Goal: Task Accomplishment & Management: Use online tool/utility

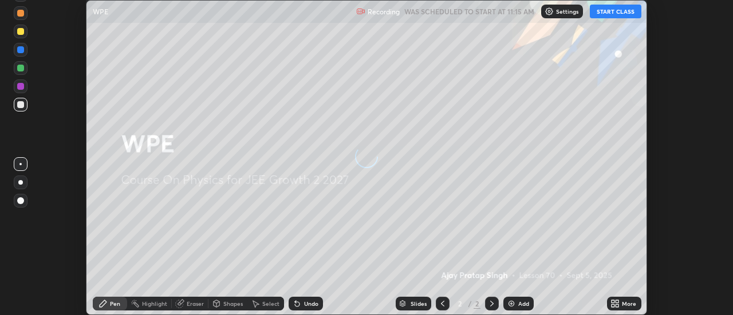
scroll to position [315, 732]
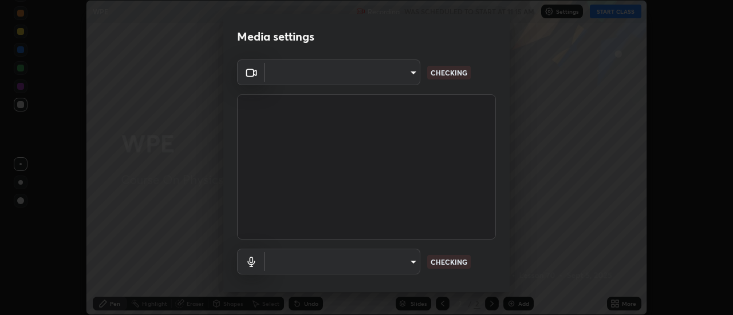
type input "23da489c54a8f321507203ee1c1a7616a9b55d7f1cc153d5c66965d84cf98d1f"
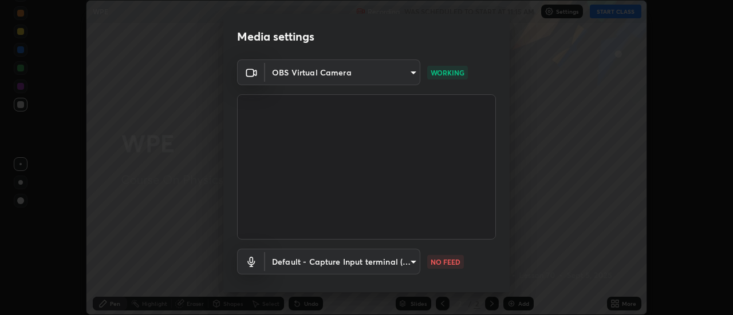
click at [406, 261] on body "Erase all WPE Recording WAS SCHEDULED TO START AT 11:15 AM Settings START CLASS…" at bounding box center [366, 157] width 733 height 315
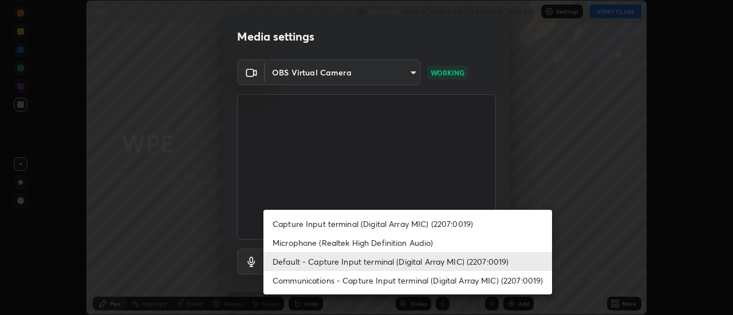
click at [390, 226] on li "Capture Input terminal (Digital Array MIC) (2207:0019)" at bounding box center [407, 224] width 289 height 19
type input "5f91e7d807f16b324376390dd4ec42cc3805e639b2da968f70d25eed7e4d01b0"
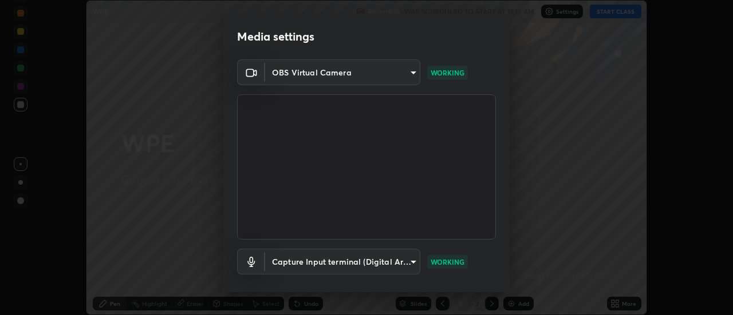
scroll to position [60, 0]
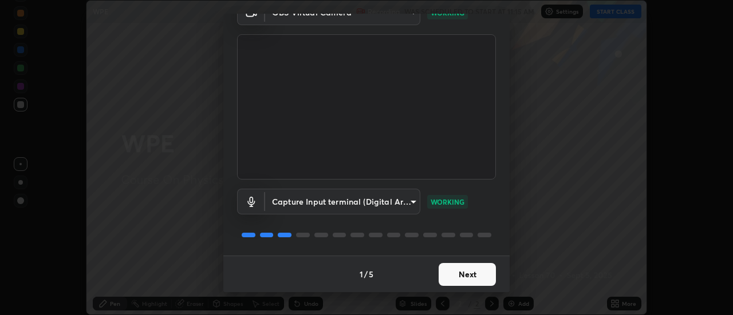
click at [478, 274] on button "Next" at bounding box center [466, 274] width 57 height 23
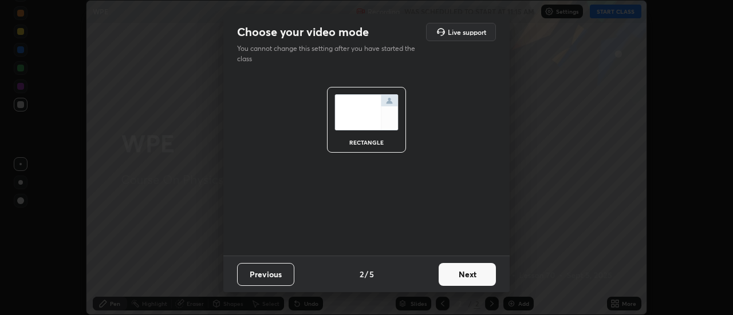
scroll to position [0, 0]
click at [481, 276] on button "Next" at bounding box center [466, 274] width 57 height 23
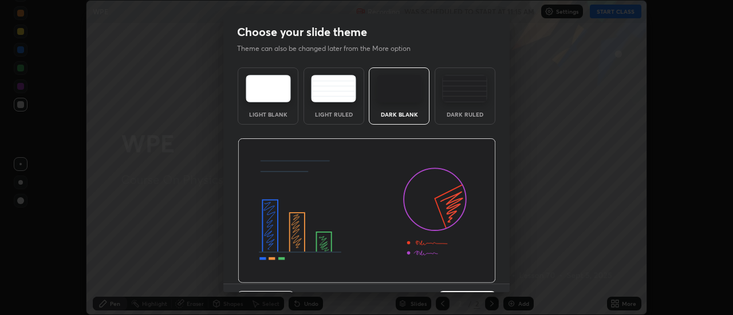
scroll to position [28, 0]
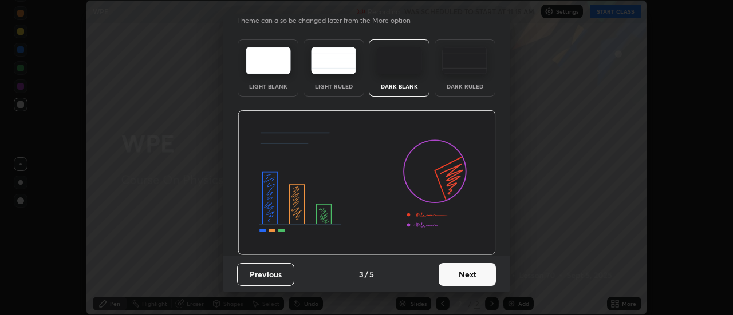
click at [477, 278] on button "Next" at bounding box center [466, 274] width 57 height 23
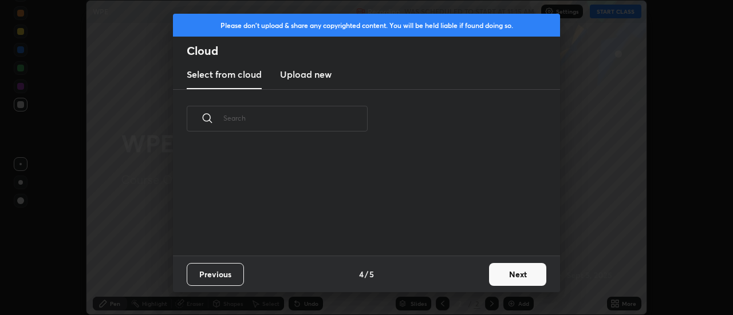
click at [511, 276] on button "Next" at bounding box center [517, 274] width 57 height 23
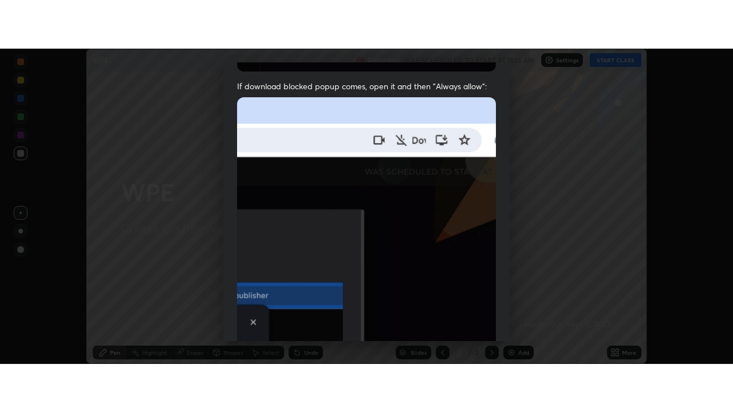
scroll to position [294, 0]
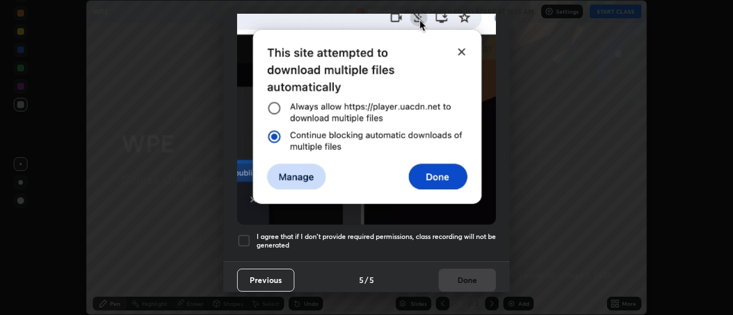
click at [248, 234] on div at bounding box center [244, 241] width 14 height 14
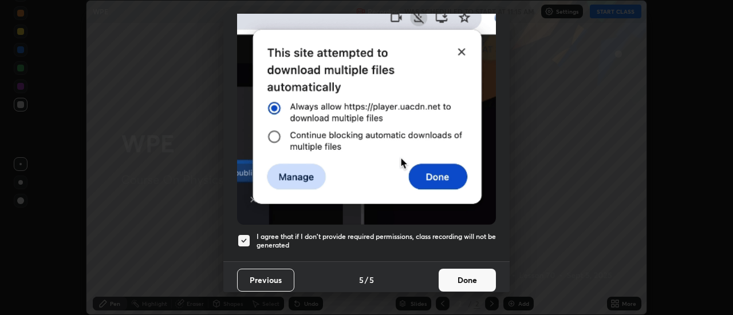
click at [468, 272] on button "Done" at bounding box center [466, 280] width 57 height 23
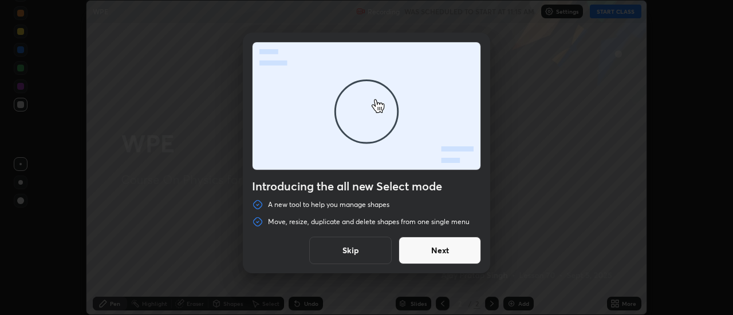
click at [377, 249] on button "Skip" at bounding box center [350, 250] width 82 height 27
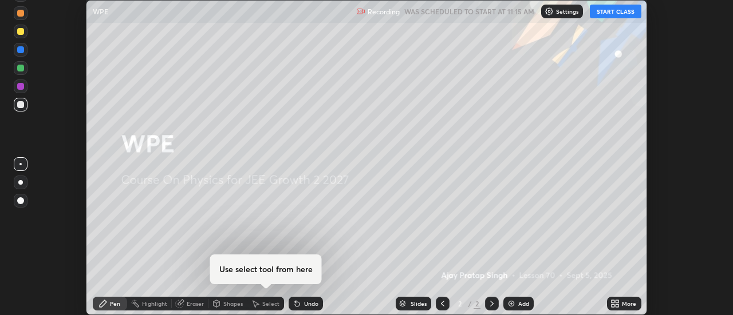
click at [607, 11] on button "START CLASS" at bounding box center [616, 12] width 52 height 14
click at [616, 302] on icon at bounding box center [617, 302] width 3 height 3
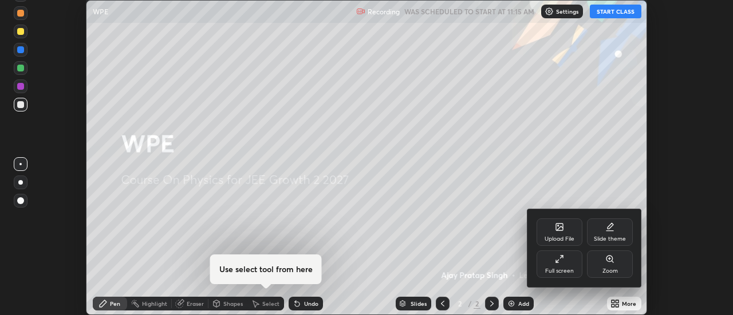
click at [568, 270] on div "Full screen" at bounding box center [559, 271] width 29 height 6
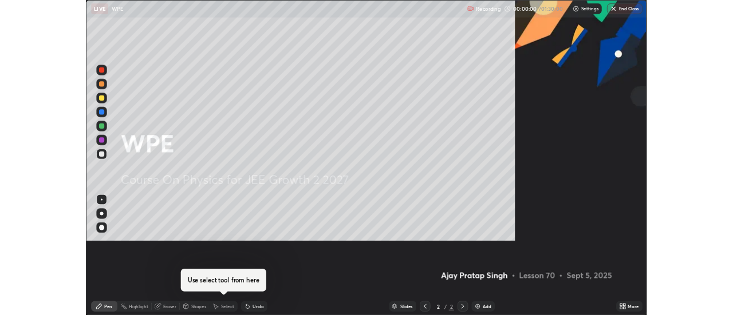
scroll to position [412, 733]
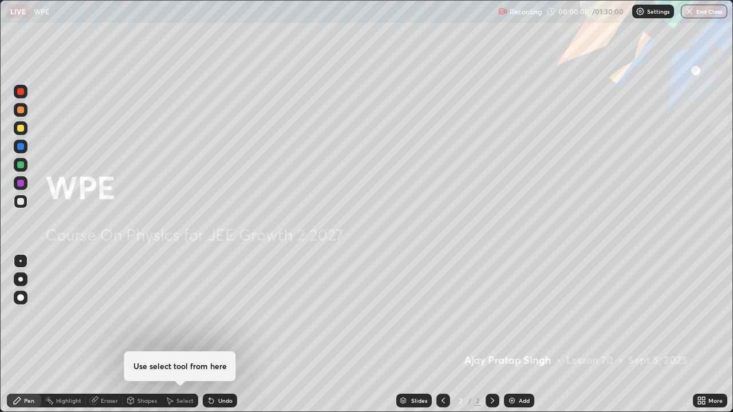
click at [523, 315] on div "Add" at bounding box center [524, 401] width 11 height 6
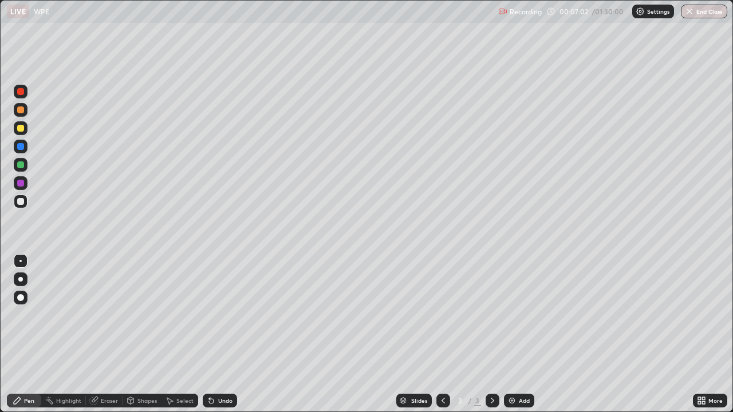
click at [22, 128] on div at bounding box center [20, 128] width 7 height 7
click at [223, 315] on div "Undo" at bounding box center [220, 401] width 34 height 14
click at [105, 315] on div "Eraser" at bounding box center [109, 401] width 17 height 6
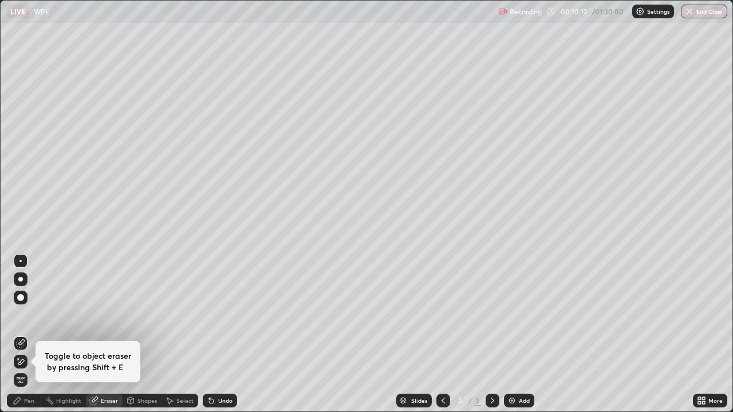
click at [34, 315] on div "Pen" at bounding box center [29, 401] width 10 height 6
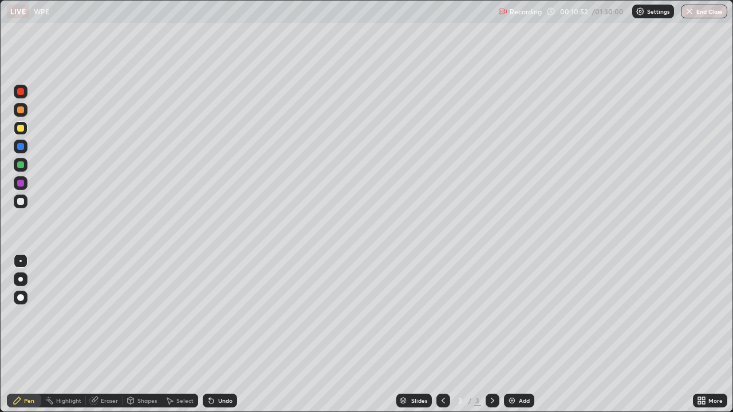
click at [21, 200] on div at bounding box center [20, 201] width 7 height 7
click at [220, 315] on div "Undo" at bounding box center [217, 400] width 39 height 23
click at [220, 315] on div "Undo" at bounding box center [225, 401] width 14 height 6
click at [219, 315] on div "Undo" at bounding box center [220, 401] width 34 height 14
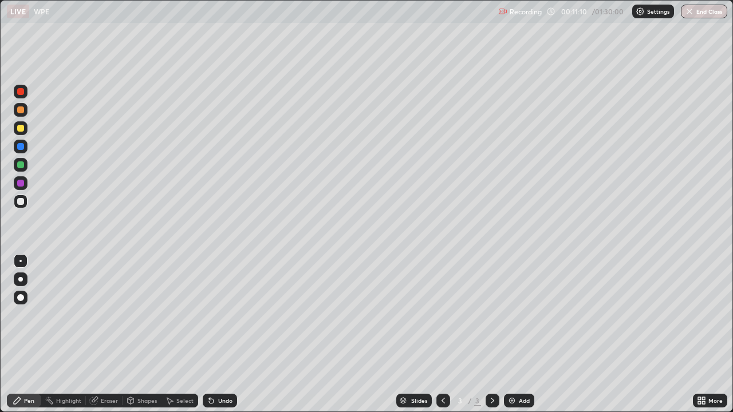
click at [219, 315] on div "Undo" at bounding box center [220, 401] width 34 height 14
click at [106, 315] on div "Eraser" at bounding box center [104, 401] width 37 height 14
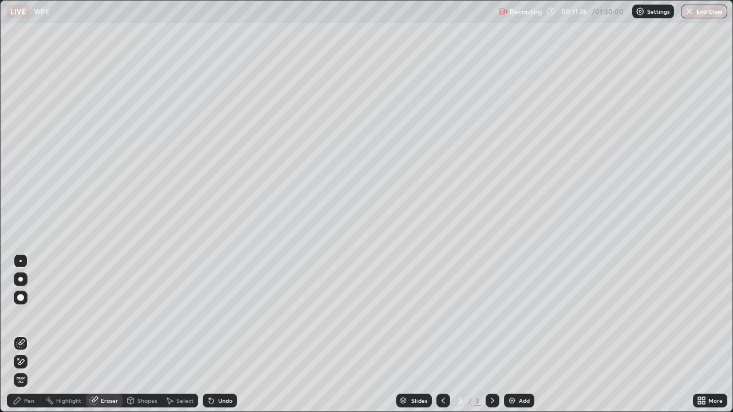
click at [25, 315] on div "Pen" at bounding box center [29, 401] width 10 height 6
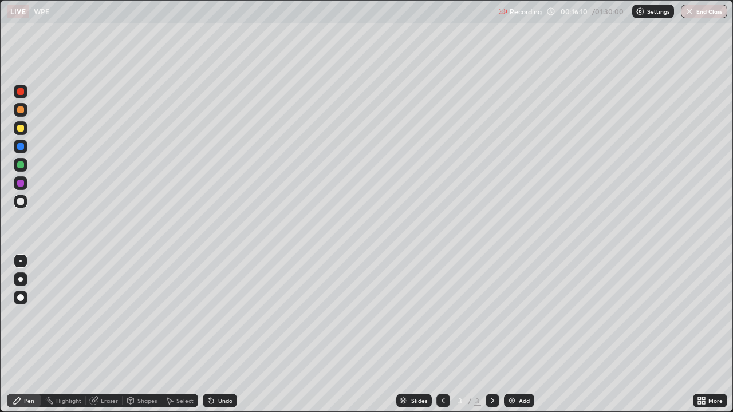
click at [520, 315] on div "Add" at bounding box center [524, 401] width 11 height 6
click at [25, 132] on div at bounding box center [21, 128] width 14 height 14
click at [218, 315] on div "Undo" at bounding box center [225, 401] width 14 height 6
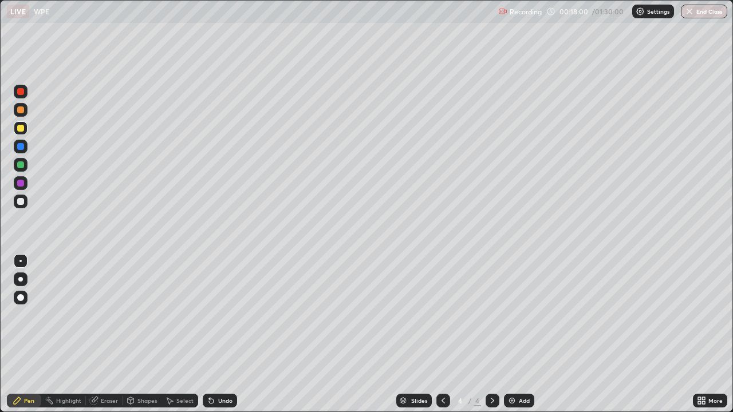
click at [218, 315] on div "Undo" at bounding box center [225, 401] width 14 height 6
click at [515, 315] on img at bounding box center [511, 400] width 9 height 9
click at [513, 315] on img at bounding box center [511, 400] width 9 height 9
click at [516, 315] on div "Add" at bounding box center [519, 401] width 30 height 14
click at [514, 315] on img at bounding box center [511, 400] width 9 height 9
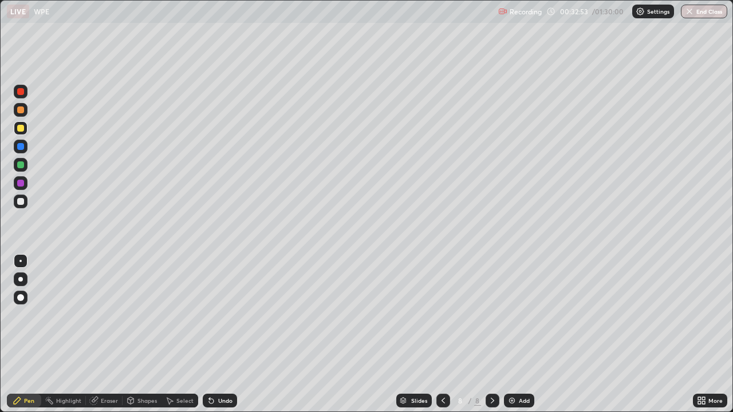
click at [147, 315] on div "Shapes" at bounding box center [146, 401] width 19 height 6
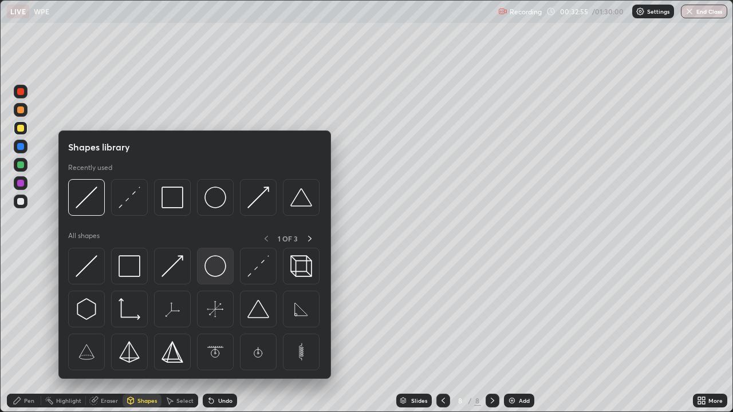
click at [214, 267] on img at bounding box center [215, 266] width 22 height 22
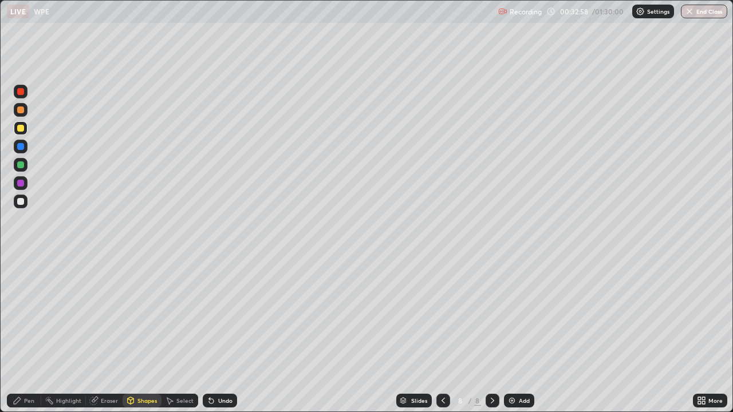
click at [146, 315] on div "Shapes" at bounding box center [146, 401] width 19 height 6
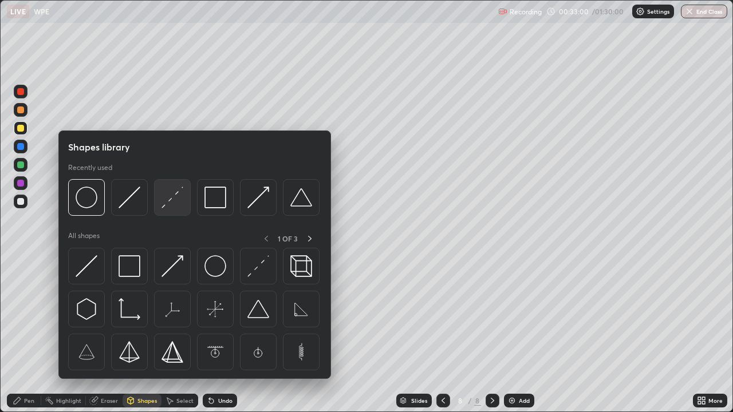
click at [166, 204] on img at bounding box center [172, 198] width 22 height 22
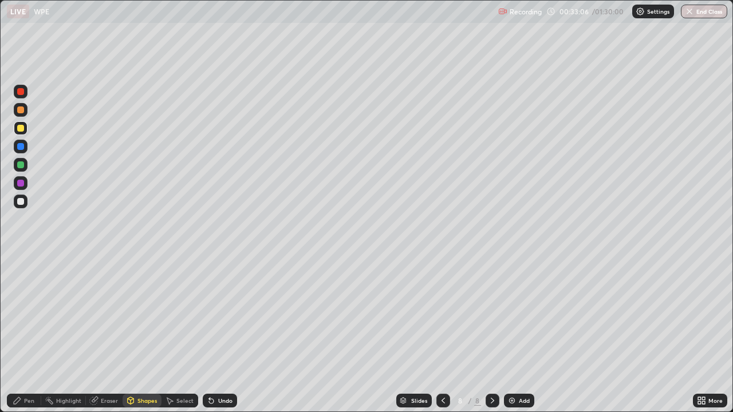
click at [111, 315] on div "Eraser" at bounding box center [109, 401] width 17 height 6
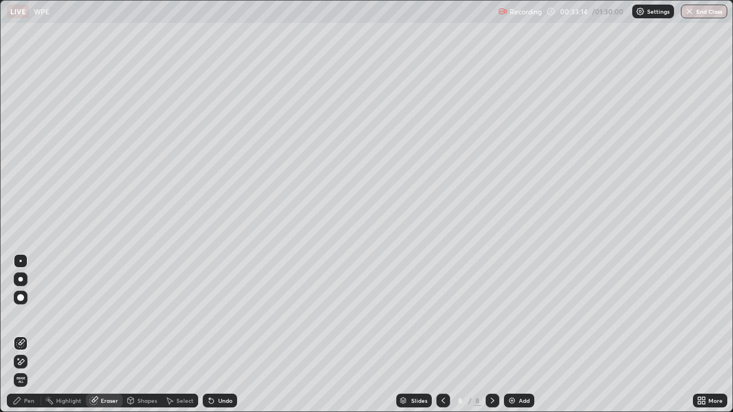
click at [27, 315] on div "Pen" at bounding box center [29, 401] width 10 height 6
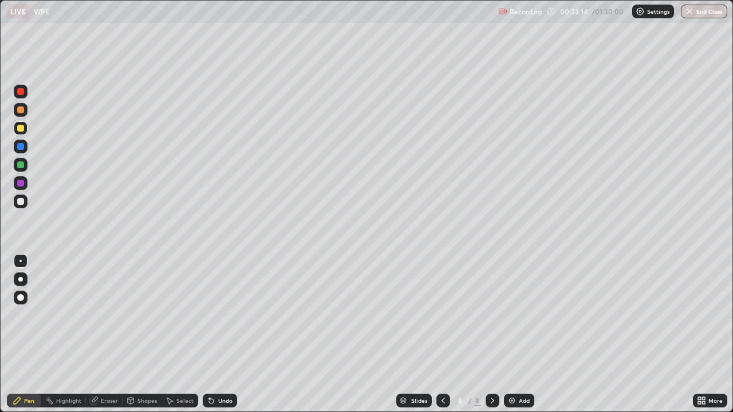
click at [22, 200] on div at bounding box center [20, 201] width 7 height 7
click at [187, 315] on div "Select" at bounding box center [184, 401] width 17 height 6
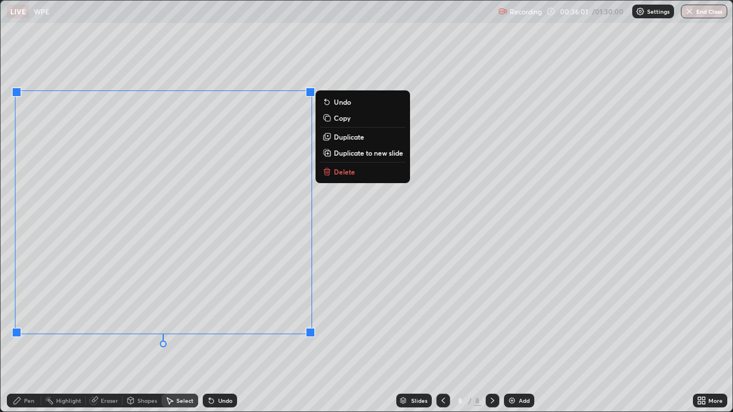
click at [262, 315] on div "0 ° Undo Copy Duplicate Duplicate to new slide Delete" at bounding box center [367, 206] width 732 height 411
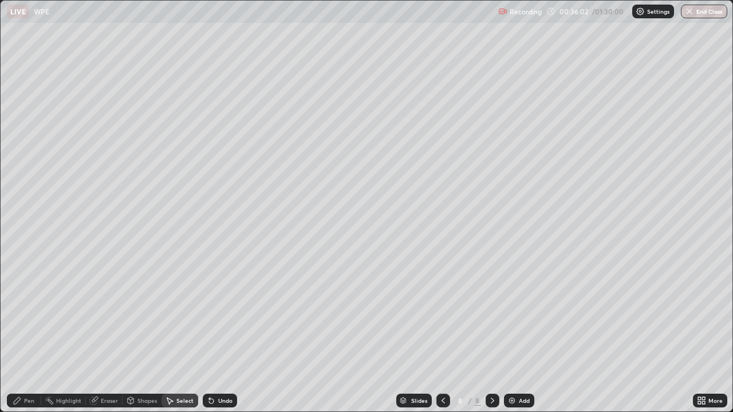
click at [145, 315] on div "Shapes" at bounding box center [146, 401] width 19 height 6
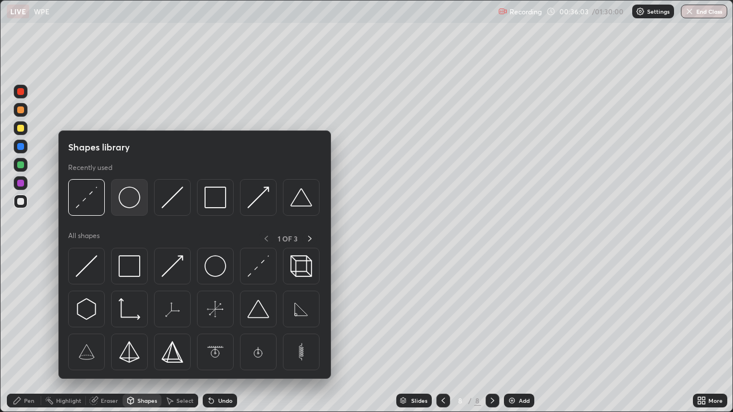
click at [140, 199] on img at bounding box center [129, 198] width 22 height 22
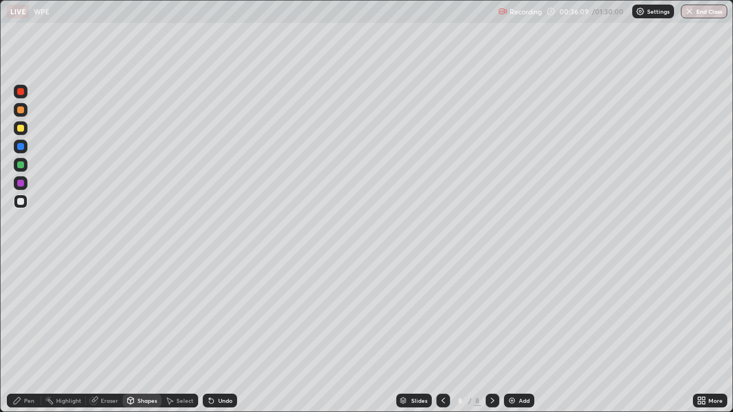
click at [147, 315] on div "Shapes" at bounding box center [141, 401] width 39 height 14
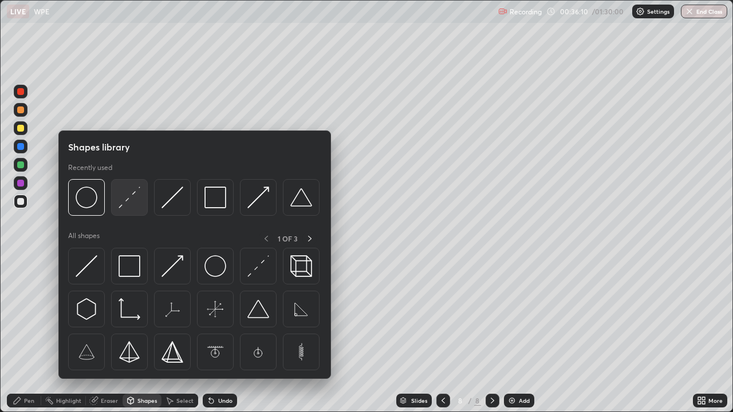
click at [136, 193] on img at bounding box center [129, 198] width 22 height 22
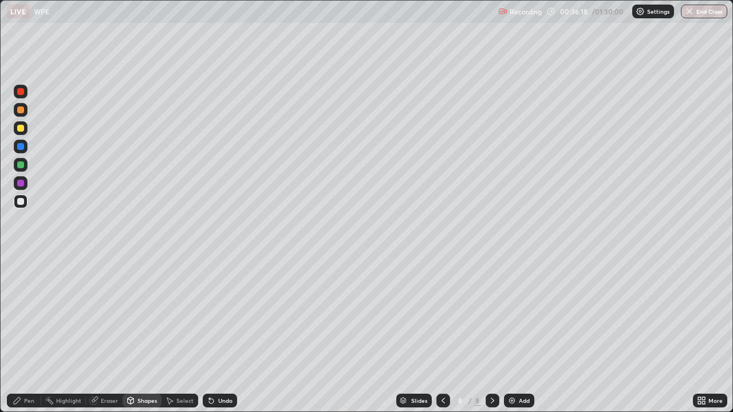
click at [109, 315] on div "Eraser" at bounding box center [109, 401] width 17 height 6
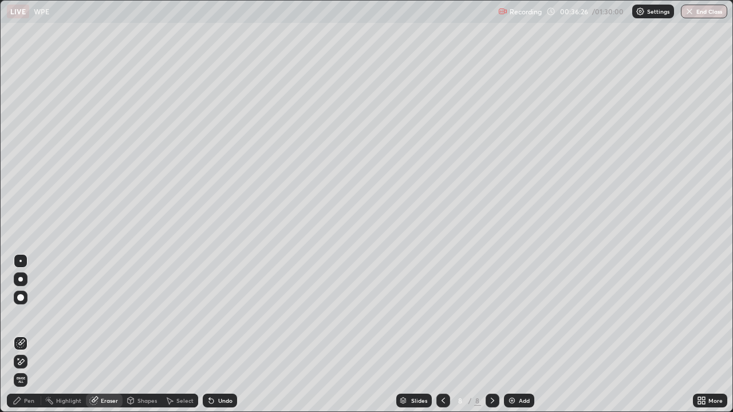
click at [31, 315] on div "Pen" at bounding box center [29, 401] width 10 height 6
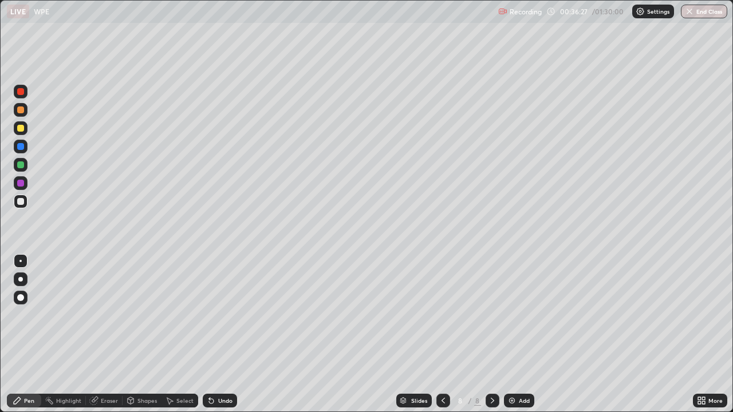
click at [21, 129] on div at bounding box center [20, 128] width 7 height 7
click at [180, 315] on div "Select" at bounding box center [184, 401] width 17 height 6
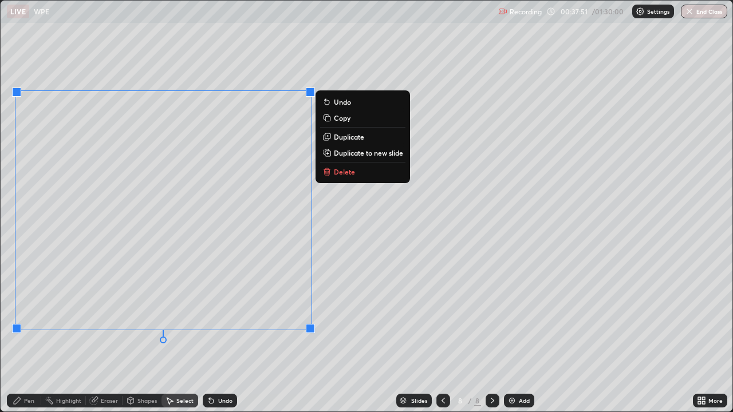
click at [336, 172] on p "Delete" at bounding box center [344, 171] width 21 height 9
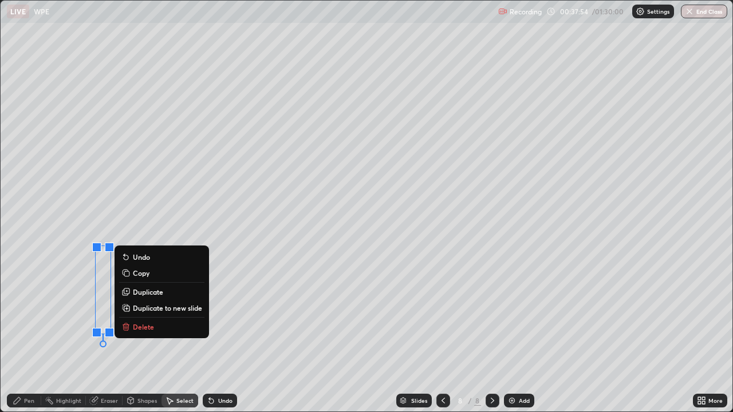
click at [140, 315] on p "Delete" at bounding box center [143, 326] width 21 height 9
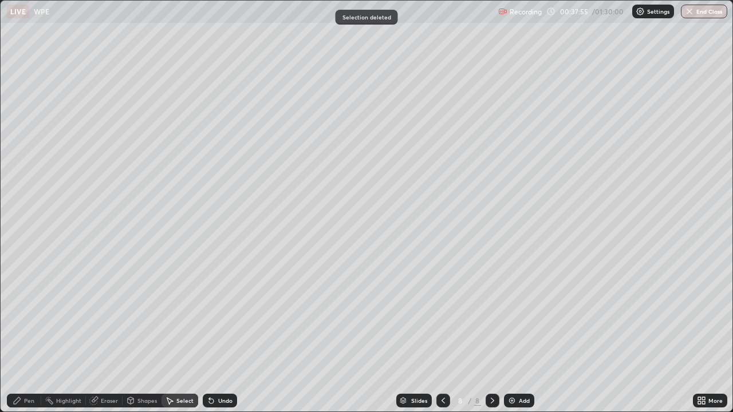
click at [148, 315] on div "Shapes" at bounding box center [146, 401] width 19 height 6
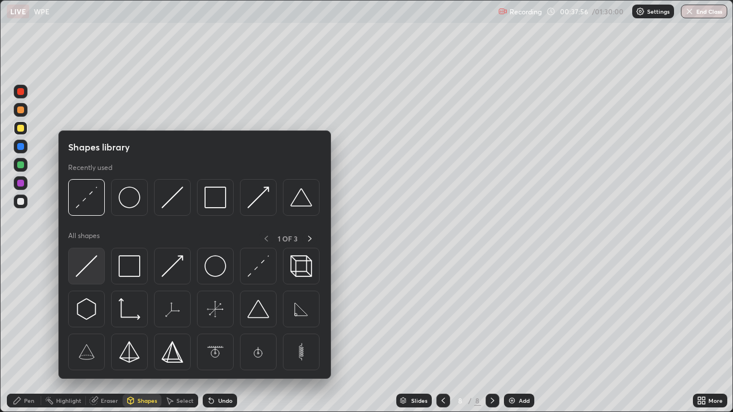
click at [83, 266] on img at bounding box center [87, 266] width 22 height 22
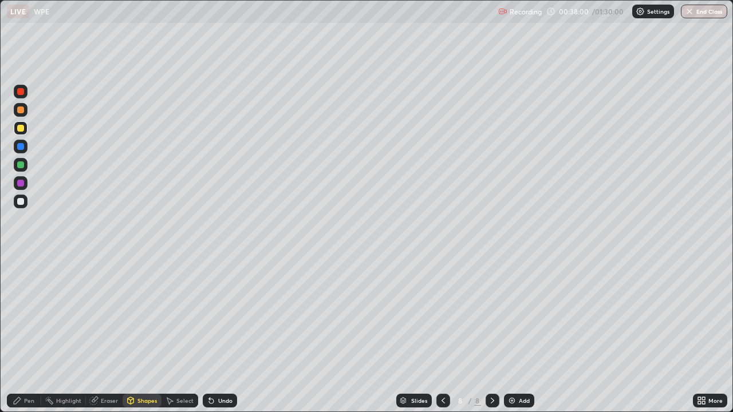
click at [27, 315] on div "Pen" at bounding box center [29, 401] width 10 height 6
click at [220, 315] on div "Undo" at bounding box center [225, 401] width 14 height 6
click at [219, 315] on div "Undo" at bounding box center [225, 401] width 14 height 6
click at [220, 315] on div "Undo" at bounding box center [225, 401] width 14 height 6
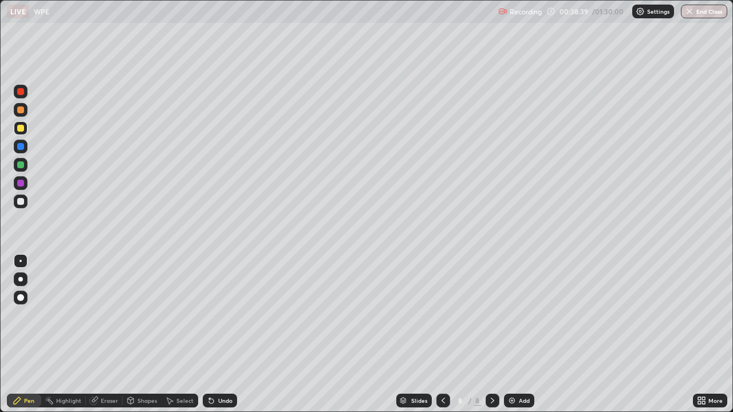
click at [23, 200] on div at bounding box center [20, 201] width 7 height 7
click at [147, 315] on div "Shapes" at bounding box center [146, 401] width 19 height 6
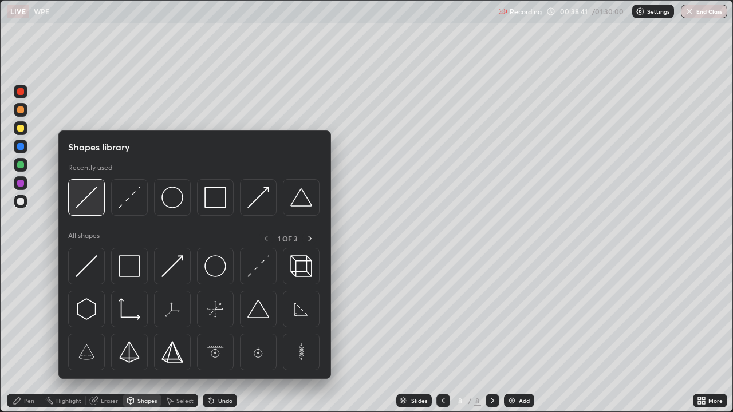
click at [88, 195] on img at bounding box center [87, 198] width 22 height 22
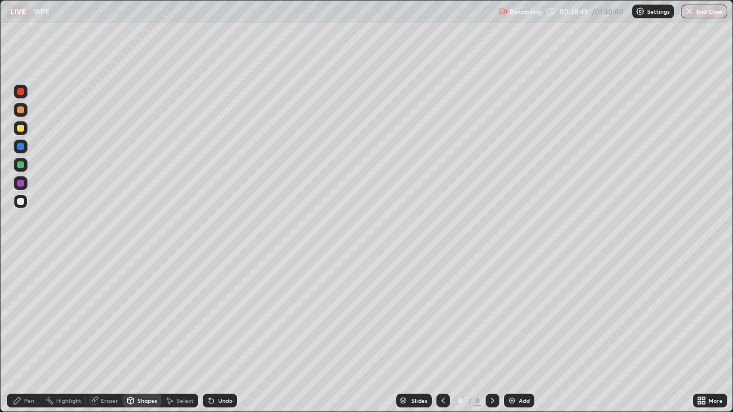
click at [17, 201] on div at bounding box center [21, 202] width 14 height 14
click at [27, 315] on div "Pen" at bounding box center [29, 401] width 10 height 6
click at [512, 315] on img at bounding box center [511, 400] width 9 height 9
click at [144, 315] on div "Shapes" at bounding box center [146, 401] width 19 height 6
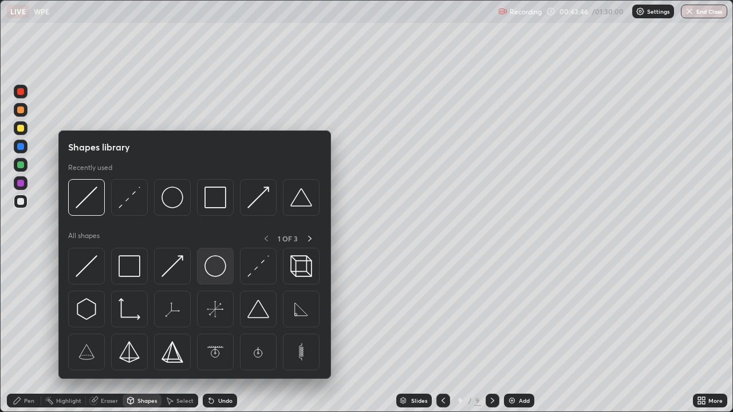
click at [216, 266] on img at bounding box center [215, 266] width 22 height 22
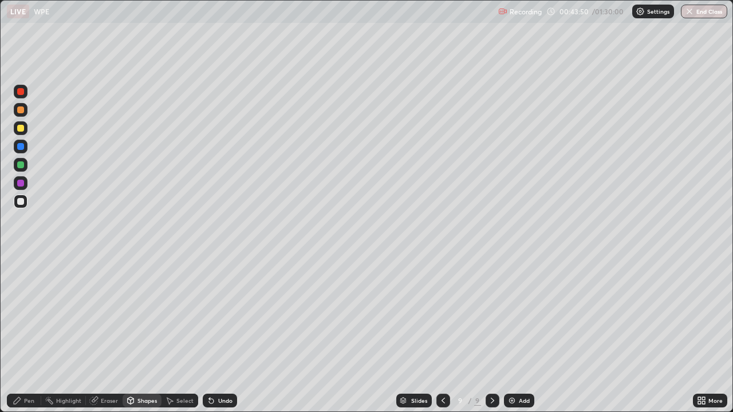
click at [145, 315] on div "Shapes" at bounding box center [146, 401] width 19 height 6
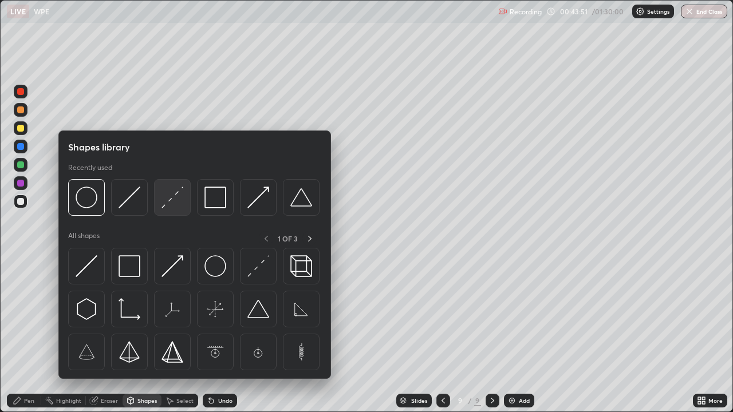
click at [170, 199] on img at bounding box center [172, 198] width 22 height 22
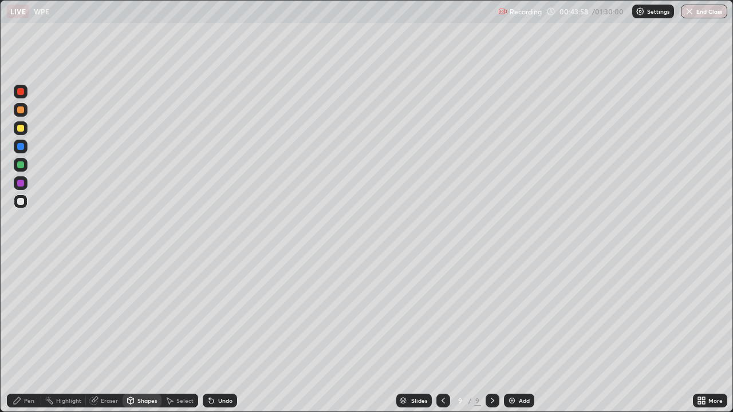
click at [112, 315] on div "Eraser" at bounding box center [109, 401] width 17 height 6
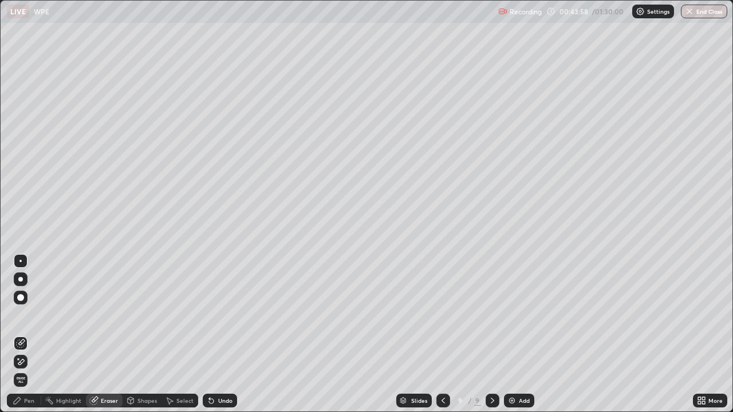
click at [112, 315] on div "Eraser" at bounding box center [109, 401] width 17 height 6
click at [143, 315] on div "Shapes" at bounding box center [146, 401] width 19 height 6
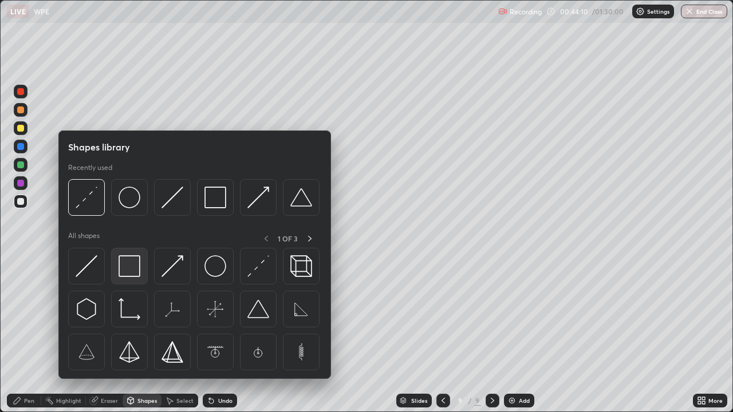
click at [127, 269] on img at bounding box center [129, 266] width 22 height 22
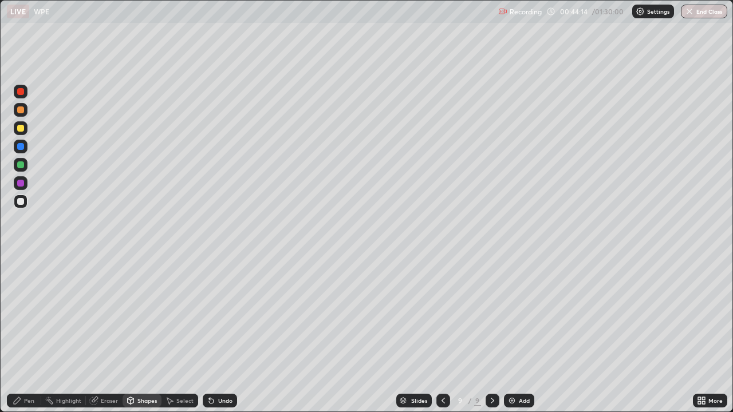
click at [224, 315] on div "Undo" at bounding box center [225, 401] width 14 height 6
click at [22, 128] on div at bounding box center [20, 128] width 7 height 7
click at [30, 315] on div "Pen" at bounding box center [29, 401] width 10 height 6
click at [148, 315] on div "Shapes" at bounding box center [146, 401] width 19 height 6
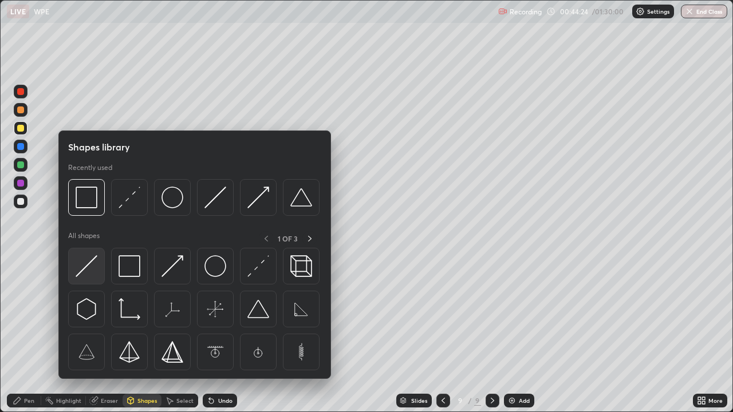
click at [93, 262] on img at bounding box center [87, 266] width 22 height 22
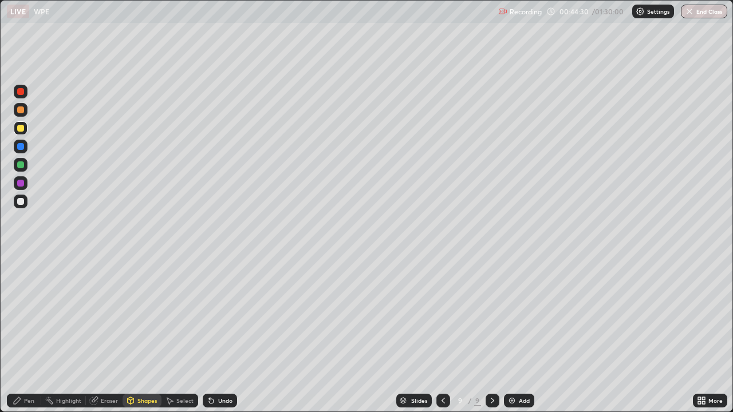
click at [31, 315] on div "Pen" at bounding box center [24, 401] width 34 height 14
click at [147, 315] on div "Shapes" at bounding box center [146, 401] width 19 height 6
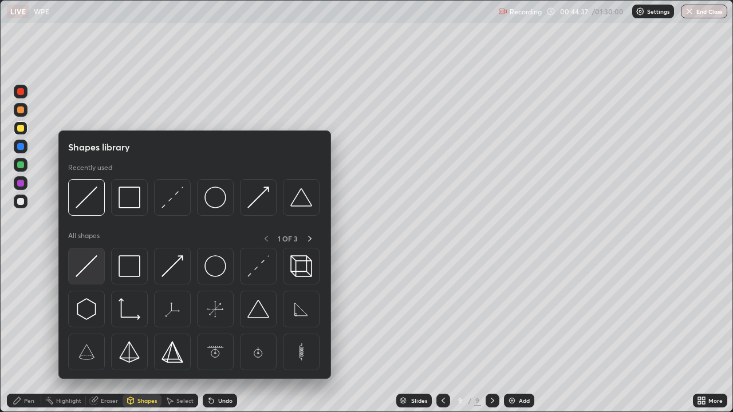
click at [94, 258] on img at bounding box center [87, 266] width 22 height 22
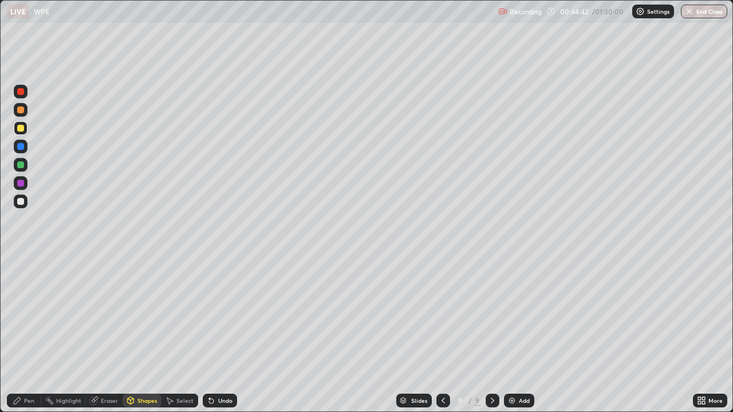
click at [27, 315] on div "Pen" at bounding box center [29, 401] width 10 height 6
click at [105, 315] on div "Eraser" at bounding box center [109, 401] width 17 height 6
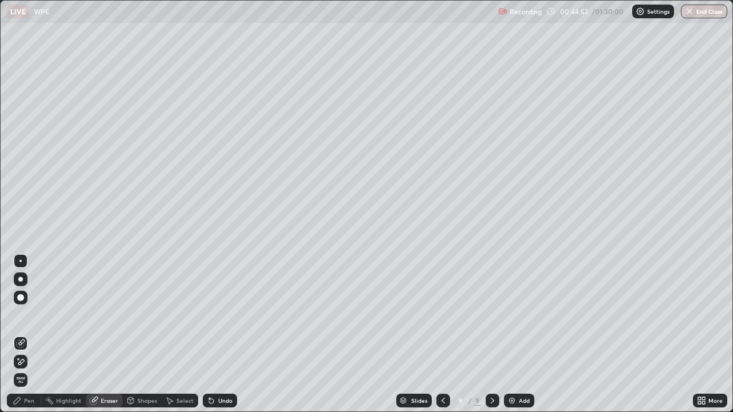
click at [29, 315] on div "Pen" at bounding box center [29, 401] width 10 height 6
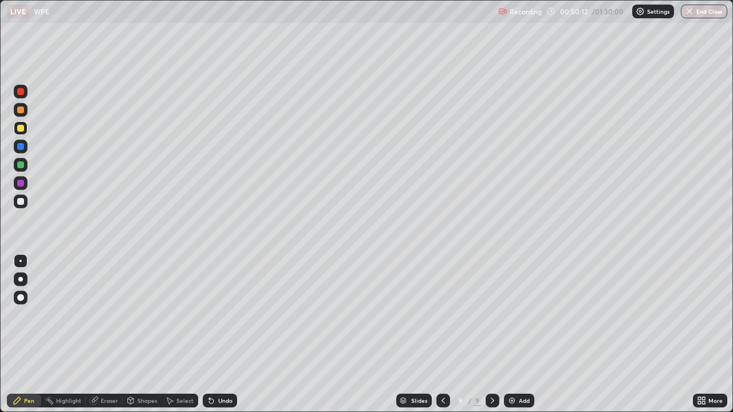
click at [22, 204] on div at bounding box center [20, 201] width 7 height 7
click at [145, 315] on div "Shapes" at bounding box center [146, 401] width 19 height 6
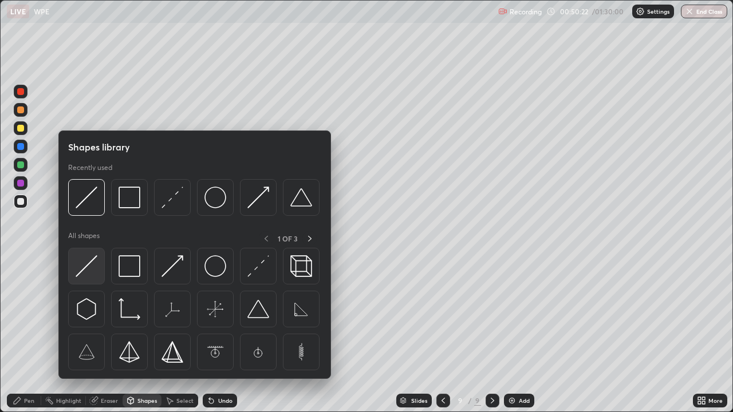
click at [98, 257] on div at bounding box center [86, 266] width 37 height 37
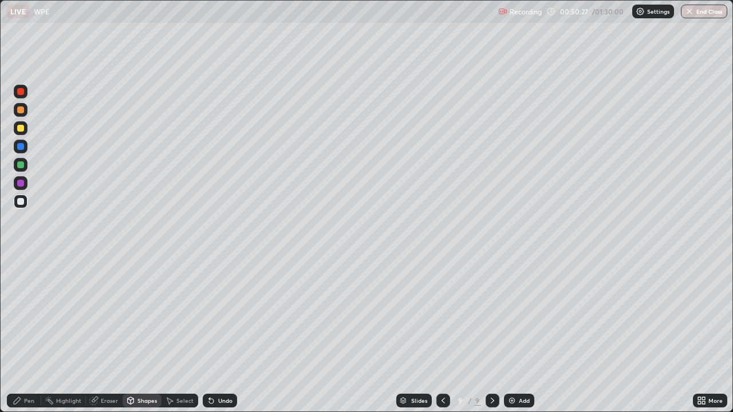
click at [29, 315] on div "Pen" at bounding box center [24, 401] width 34 height 14
click at [514, 315] on img at bounding box center [511, 400] width 9 height 9
click at [146, 315] on div "Shapes" at bounding box center [146, 401] width 19 height 6
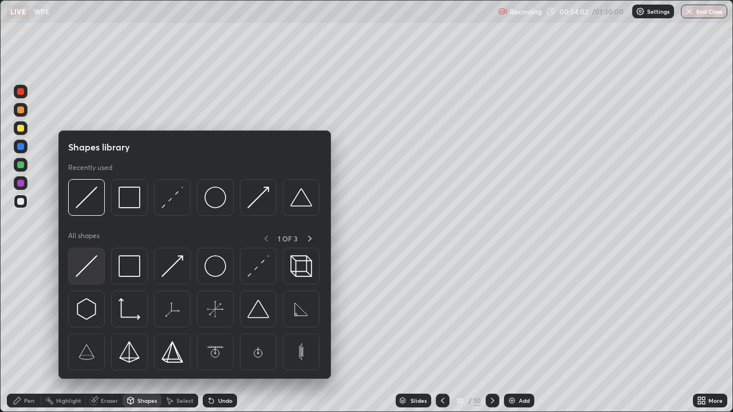
click at [90, 264] on img at bounding box center [87, 266] width 22 height 22
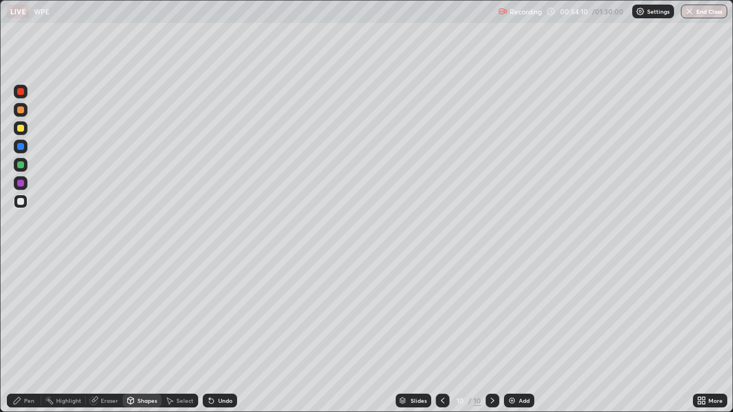
click at [30, 315] on div "Pen" at bounding box center [29, 401] width 10 height 6
click at [21, 128] on div at bounding box center [20, 128] width 7 height 7
click at [20, 197] on div at bounding box center [21, 202] width 14 height 14
click at [145, 315] on div "Shapes" at bounding box center [146, 401] width 19 height 6
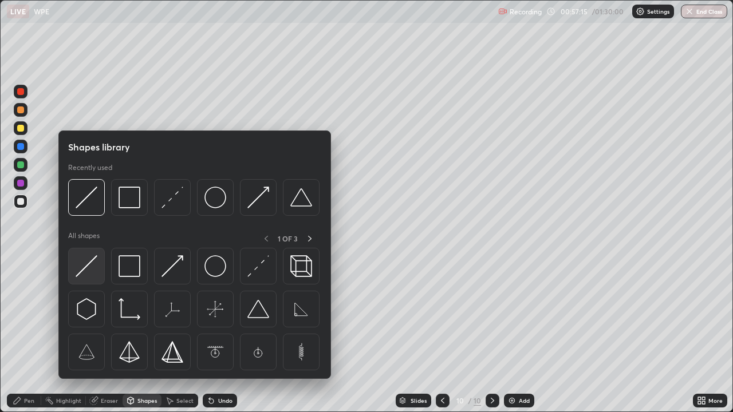
click at [98, 267] on div at bounding box center [86, 266] width 37 height 37
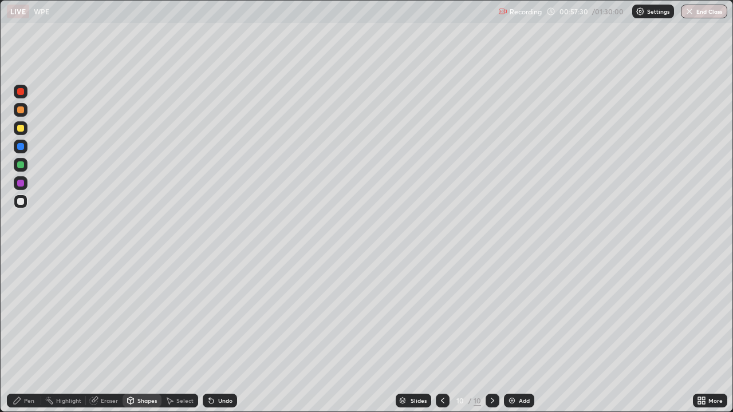
click at [30, 315] on div "Pen" at bounding box center [29, 401] width 10 height 6
click at [221, 315] on div "Undo" at bounding box center [220, 401] width 34 height 14
click at [218, 315] on div "Undo" at bounding box center [220, 401] width 34 height 14
click at [710, 315] on div "More" at bounding box center [715, 401] width 14 height 6
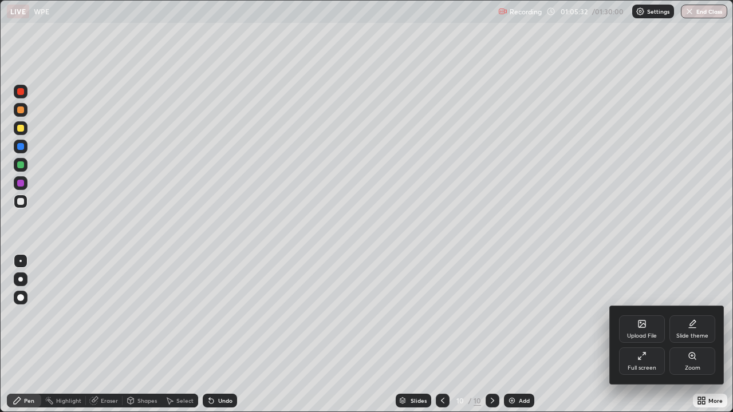
click at [647, 315] on div "Full screen" at bounding box center [642, 360] width 46 height 27
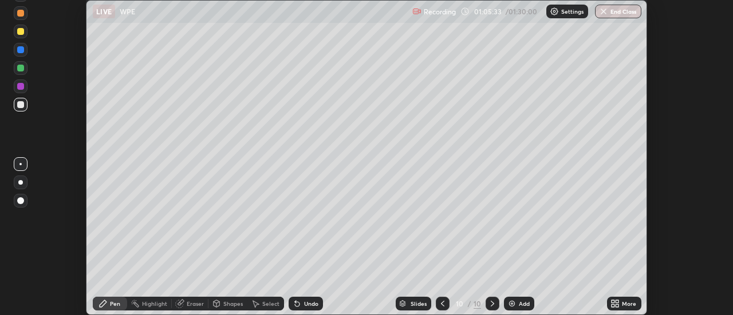
scroll to position [56927, 56510]
click at [618, 11] on button "End Class" at bounding box center [618, 12] width 46 height 14
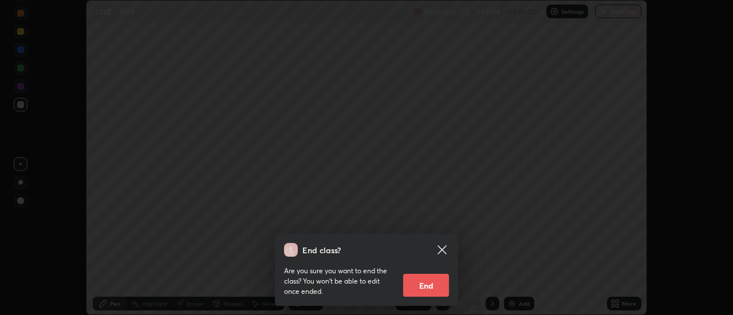
click at [415, 284] on button "End" at bounding box center [426, 285] width 46 height 23
